Goal: Information Seeking & Learning: Check status

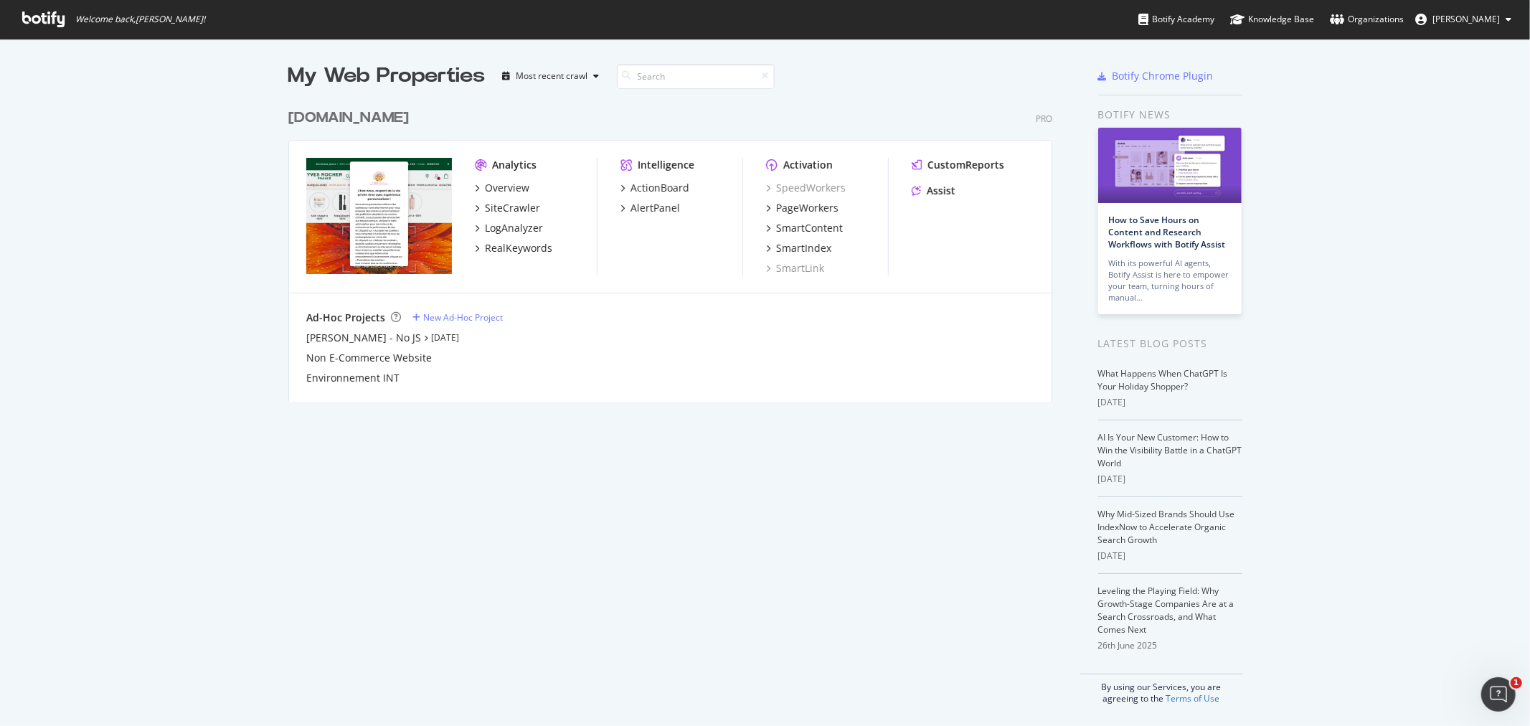
scroll to position [714, 1506]
click at [508, 249] on div "RealKeywords" at bounding box center [518, 248] width 67 height 14
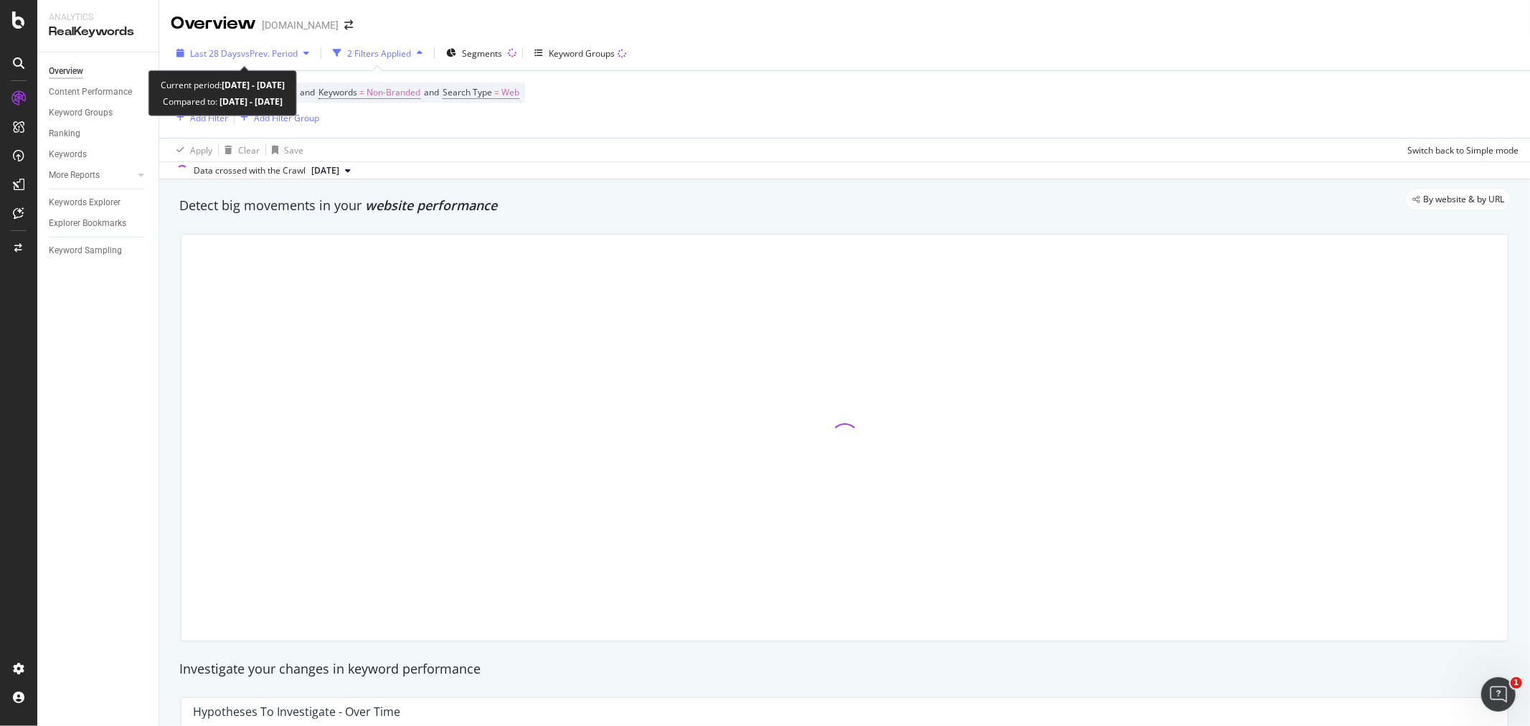
click at [280, 52] on span "vs Prev. Period" at bounding box center [269, 53] width 57 height 12
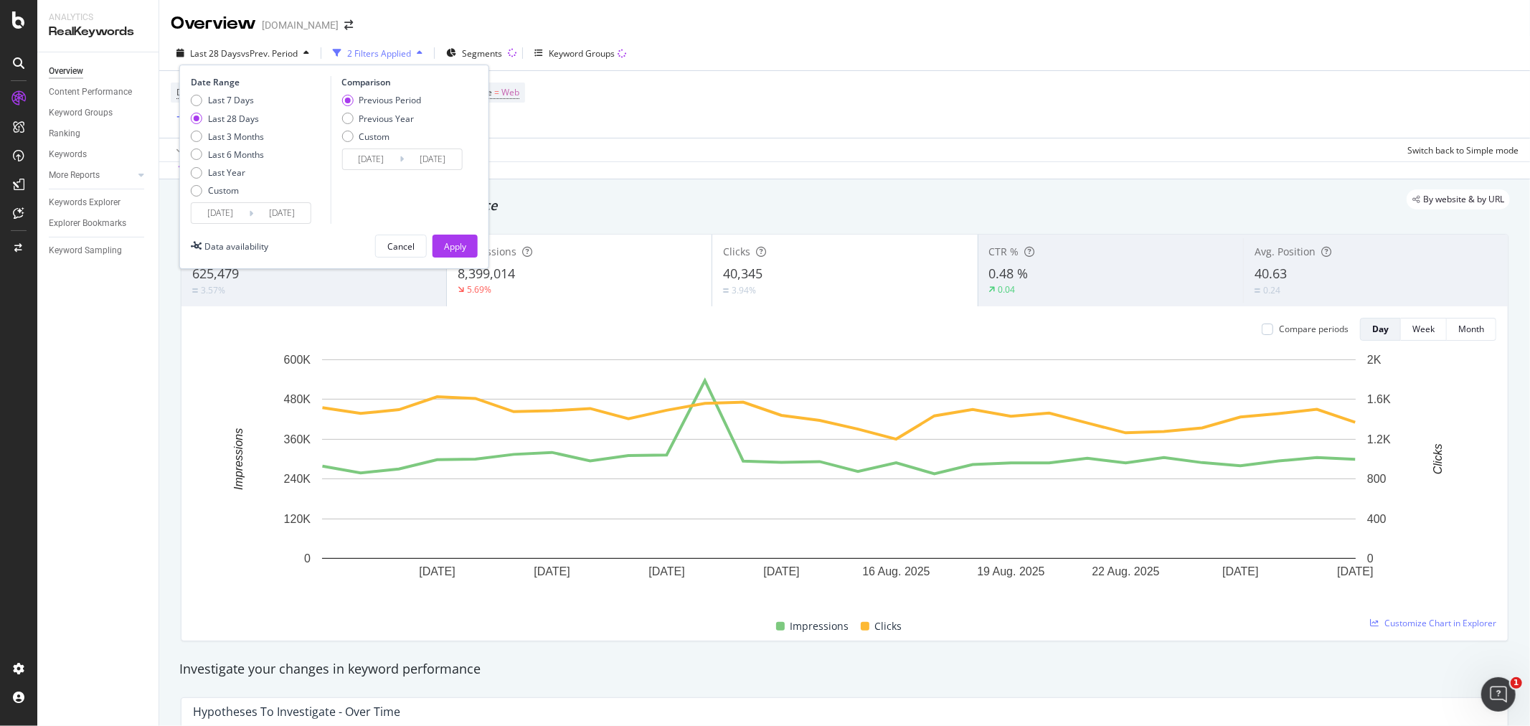
click at [295, 211] on input "[DATE]" at bounding box center [281, 213] width 57 height 20
